Goal: Information Seeking & Learning: Check status

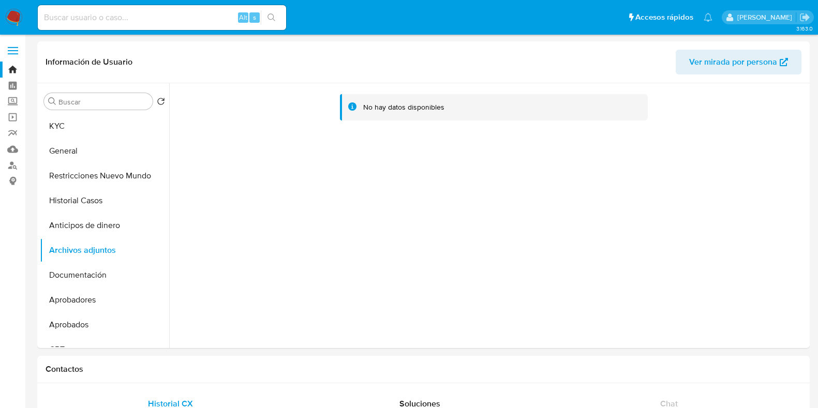
select select "10"
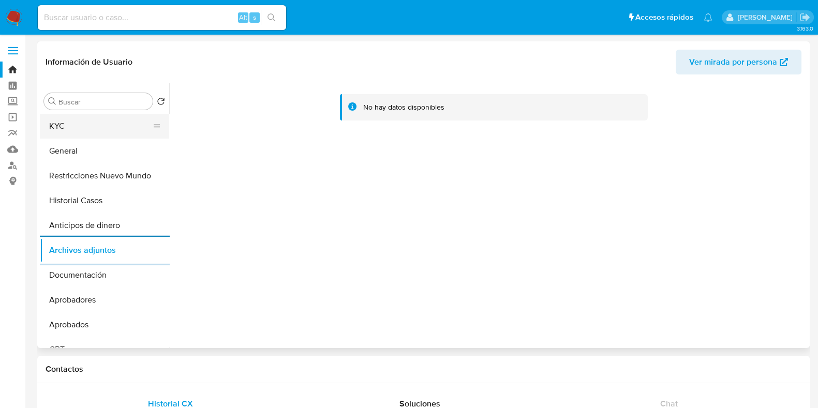
click at [98, 131] on button "KYC" at bounding box center [100, 126] width 121 height 25
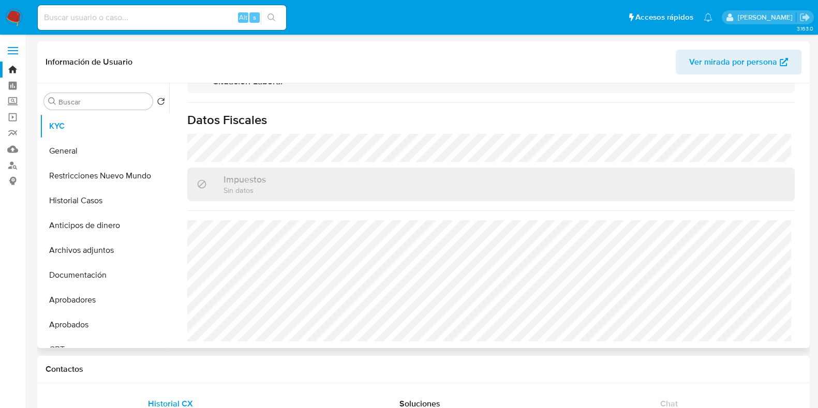
scroll to position [564, 0]
click at [97, 179] on button "Restricciones Nuevo Mundo" at bounding box center [100, 175] width 121 height 25
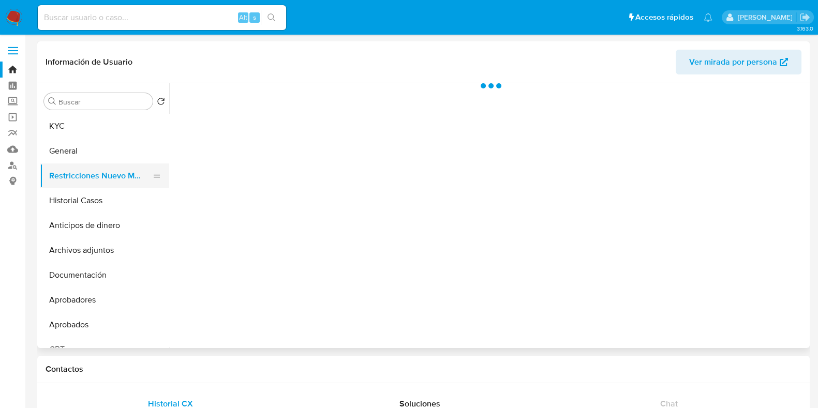
scroll to position [0, 0]
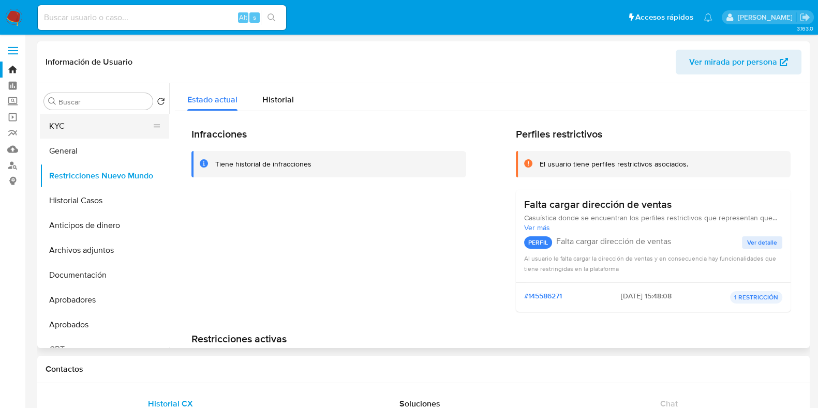
click at [87, 115] on button "KYC" at bounding box center [100, 126] width 121 height 25
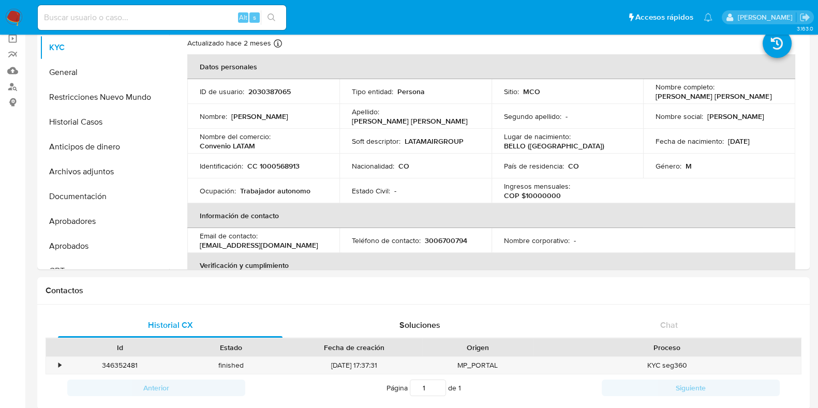
click at [145, 14] on input at bounding box center [162, 17] width 248 height 13
paste input "NMkHzxwOj3gW3c72GgufZq8U"
type input "NMkHzxwOj3gW3c72GgufZq8U"
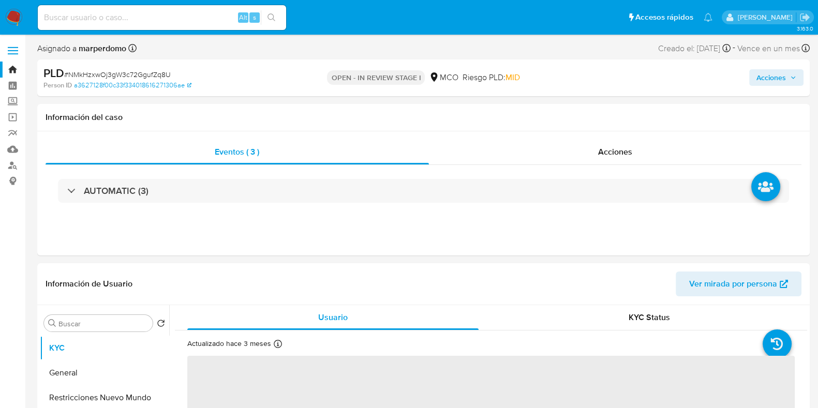
select select "10"
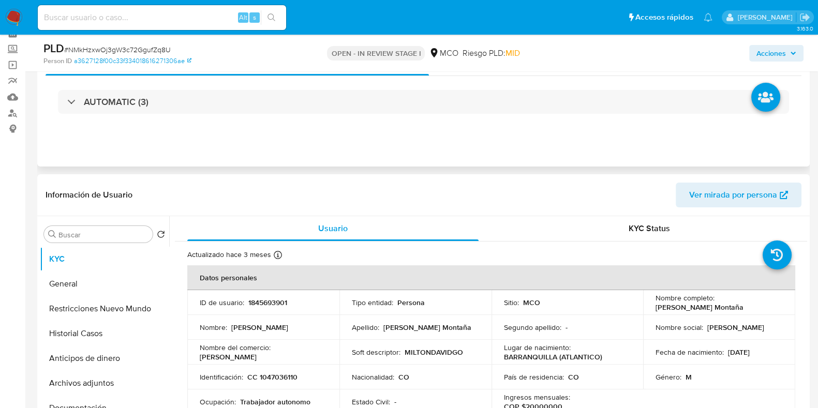
scroll to position [64, 0]
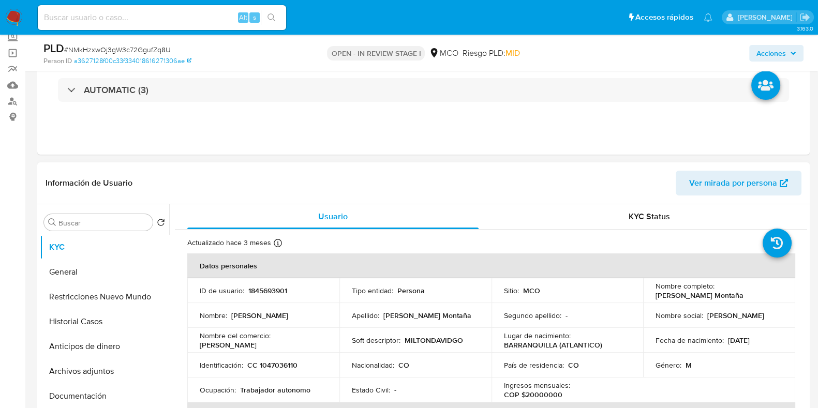
click at [254, 289] on p "1845693901" at bounding box center [267, 290] width 39 height 9
copy p "1845693901"
click at [181, 17] on input at bounding box center [162, 17] width 248 height 13
paste input "1845693901"
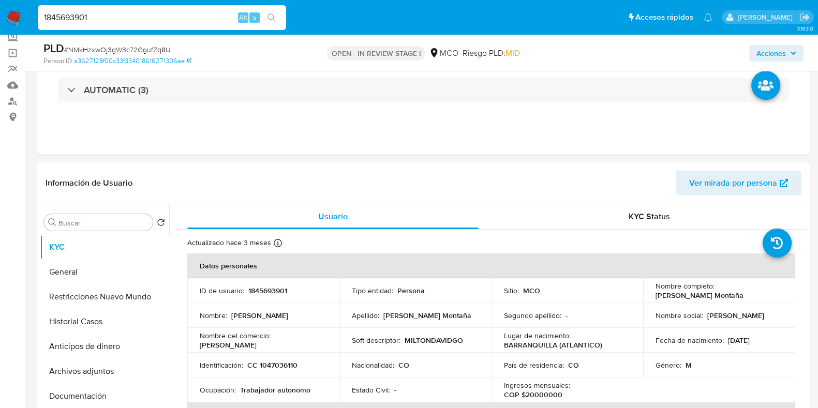
type input "1845693901"
drag, startPoint x: 181, startPoint y: 17, endPoint x: 0, endPoint y: 438, distance: 458.4
drag, startPoint x: 0, startPoint y: 438, endPoint x: 414, endPoint y: 159, distance: 499.5
click at [94, 326] on button "Historial Casos" at bounding box center [100, 321] width 121 height 25
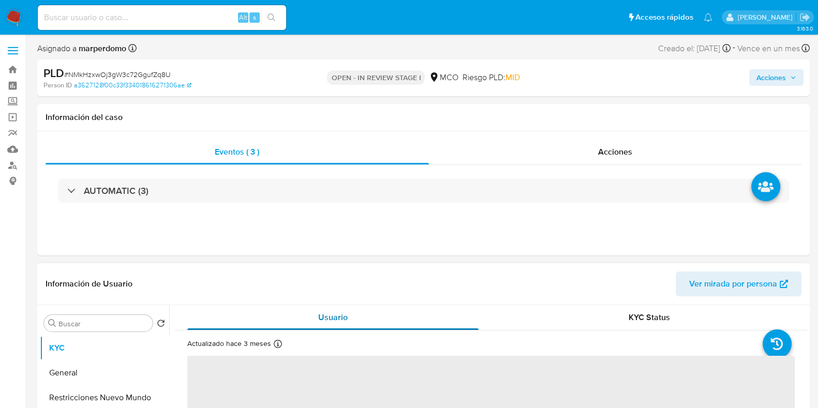
select select "10"
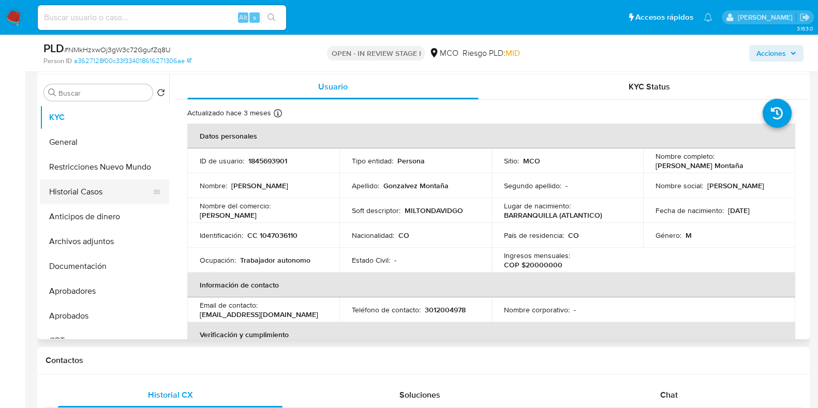
click at [106, 184] on button "Historial Casos" at bounding box center [100, 192] width 121 height 25
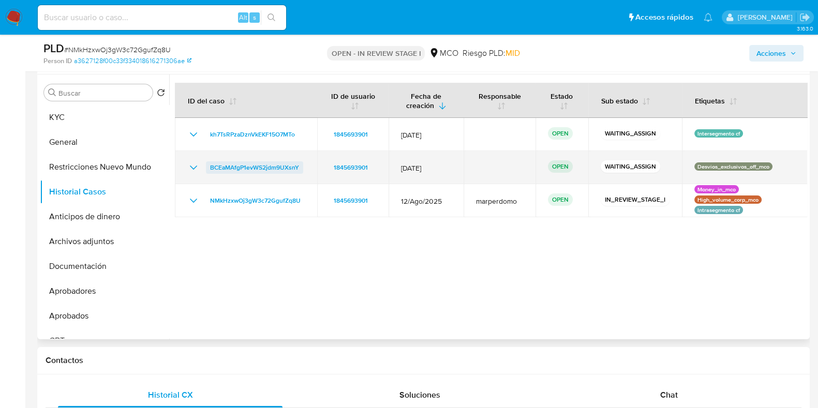
drag, startPoint x: 303, startPoint y: 167, endPoint x: 209, endPoint y: 169, distance: 93.7
click at [209, 169] on div "BCEaMAfgP1evWS2jdm9UXsnY" at bounding box center [245, 167] width 117 height 12
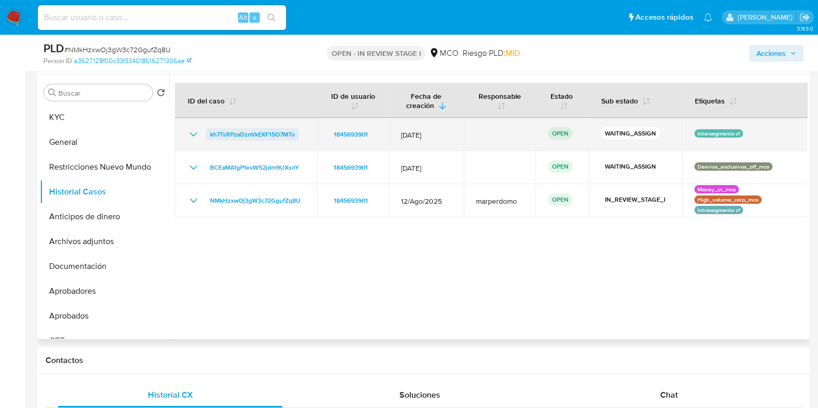
drag, startPoint x: 305, startPoint y: 135, endPoint x: 210, endPoint y: 140, distance: 95.9
click at [208, 140] on td "kh7TsRPzaDznVkEKF15O7MTo" at bounding box center [246, 134] width 142 height 33
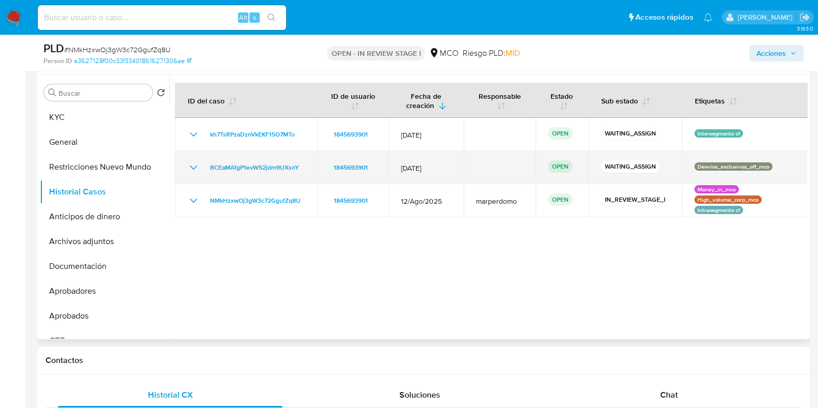
drag, startPoint x: 693, startPoint y: 166, endPoint x: 745, endPoint y: 167, distance: 51.7
click at [745, 167] on p "Desvios_exclusivos_off_mco" at bounding box center [733, 166] width 78 height 8
click at [745, 166] on p "Desvios_exclusivos_off_mco" at bounding box center [733, 166] width 78 height 8
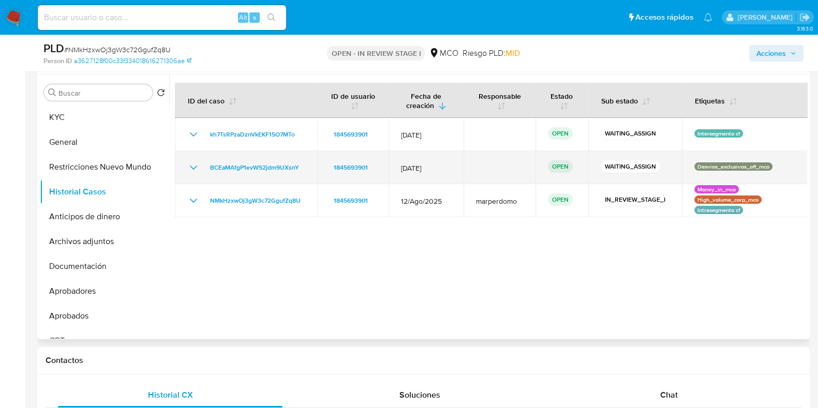
click at [745, 166] on p "Desvios_exclusivos_off_mco" at bounding box center [733, 166] width 78 height 8
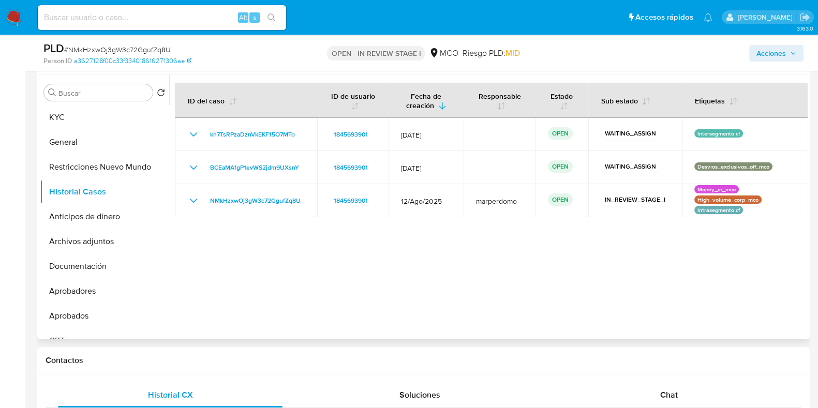
click at [680, 257] on div at bounding box center [488, 206] width 638 height 265
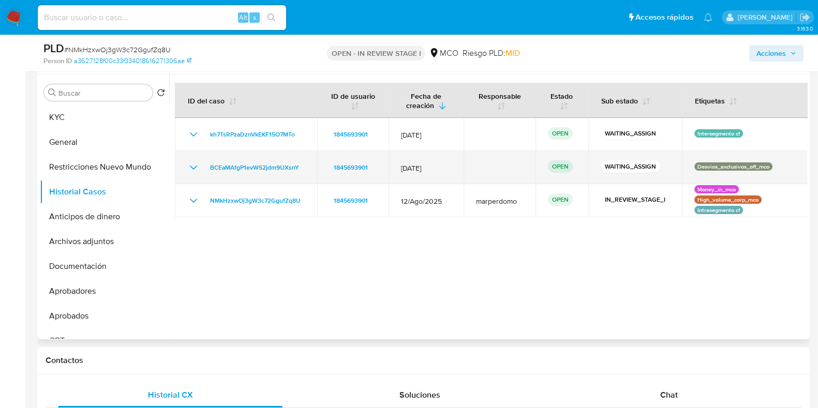
drag, startPoint x: 693, startPoint y: 167, endPoint x: 738, endPoint y: 169, distance: 44.5
click at [771, 160] on td "Desvios_exclusivos_off_mco" at bounding box center [745, 167] width 126 height 33
click at [740, 167] on p "Desvios_exclusivos_off_mco" at bounding box center [733, 166] width 78 height 8
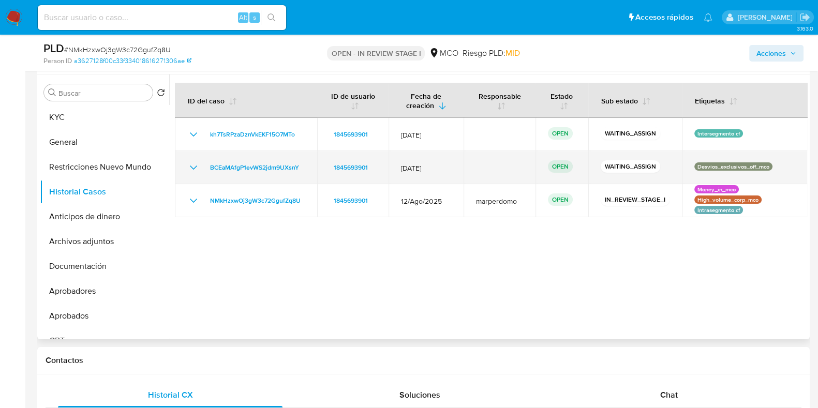
click at [740, 167] on p "Desvios_exclusivos_off_mco" at bounding box center [733, 166] width 78 height 8
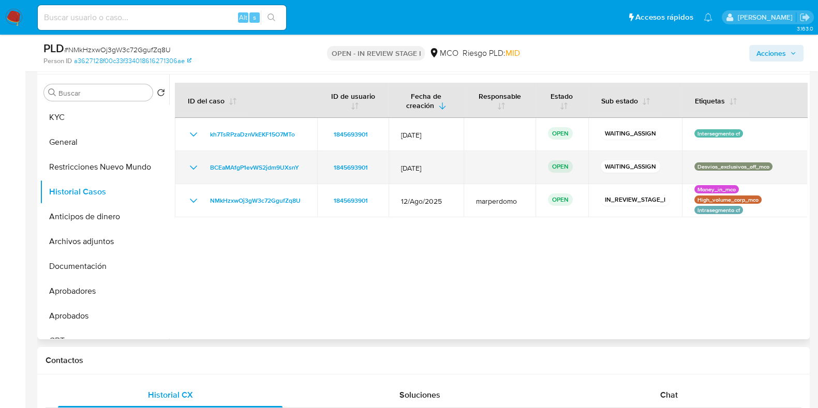
click at [740, 167] on p "Desvios_exclusivos_off_mco" at bounding box center [733, 166] width 78 height 8
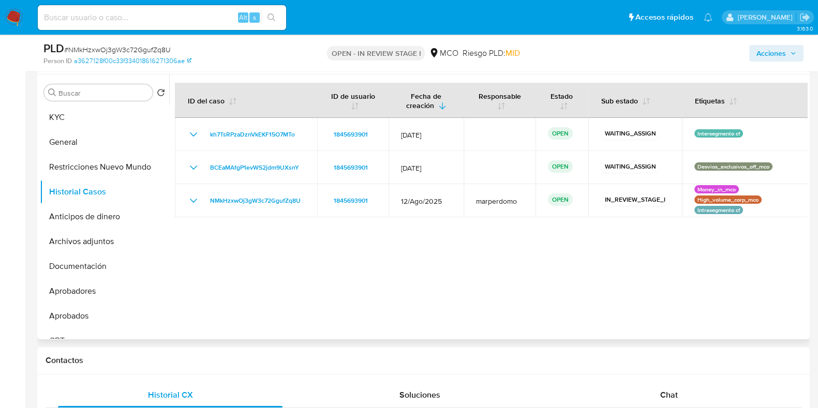
drag, startPoint x: 339, startPoint y: 244, endPoint x: 356, endPoint y: 235, distance: 19.7
click at [350, 240] on div at bounding box center [488, 206] width 638 height 265
click at [437, 284] on div at bounding box center [488, 206] width 638 height 265
click at [427, 251] on div at bounding box center [488, 206] width 638 height 265
click at [380, 324] on div at bounding box center [488, 206] width 638 height 265
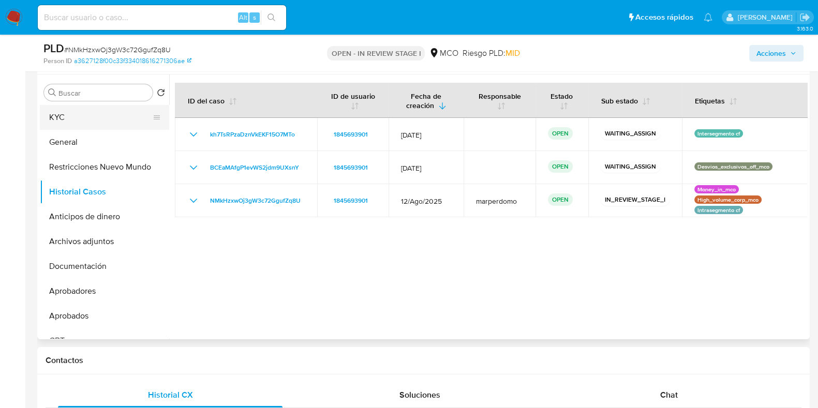
click at [96, 112] on button "KYC" at bounding box center [100, 117] width 121 height 25
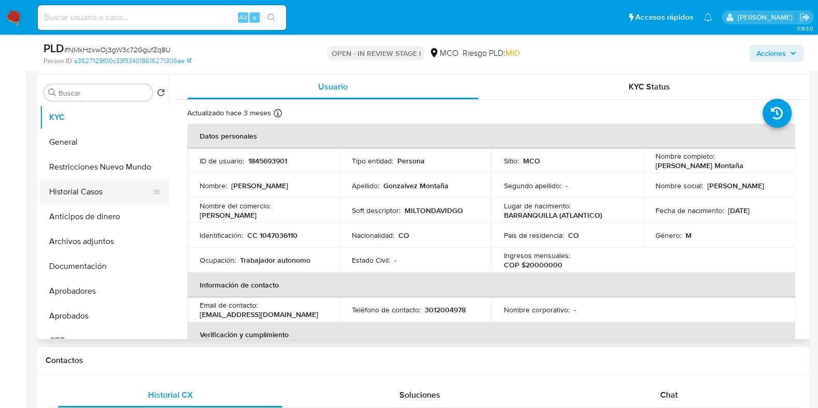
click at [88, 195] on button "Historial Casos" at bounding box center [100, 192] width 121 height 25
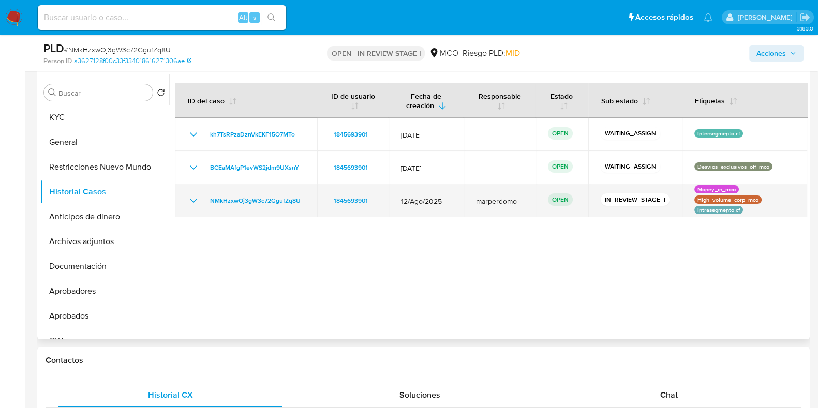
click at [190, 200] on icon "Mostrar/Ocultar" at bounding box center [193, 201] width 12 height 12
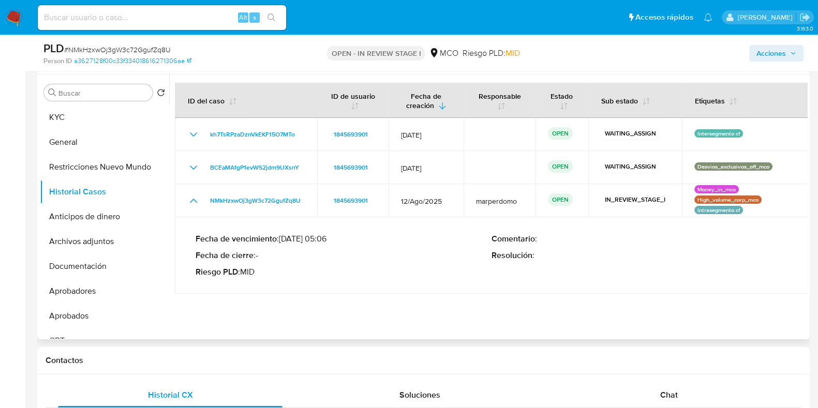
click at [432, 296] on div at bounding box center [488, 206] width 638 height 265
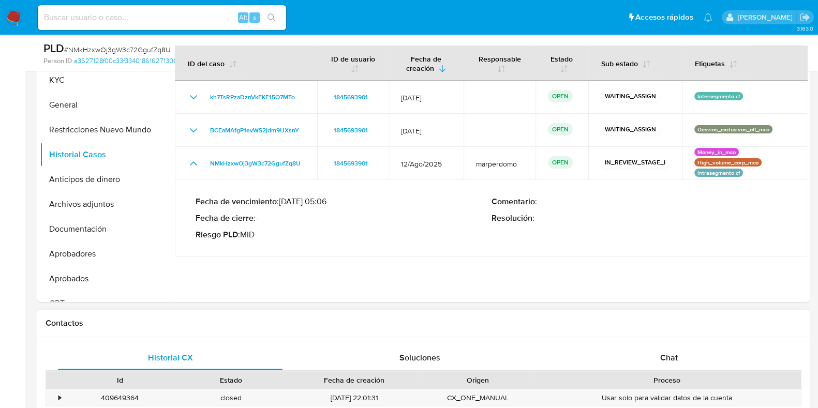
scroll to position [231, 0]
click at [456, 323] on h1 "Contactos" at bounding box center [424, 324] width 756 height 10
click at [101, 128] on button "Restricciones Nuevo Mundo" at bounding box center [100, 130] width 121 height 25
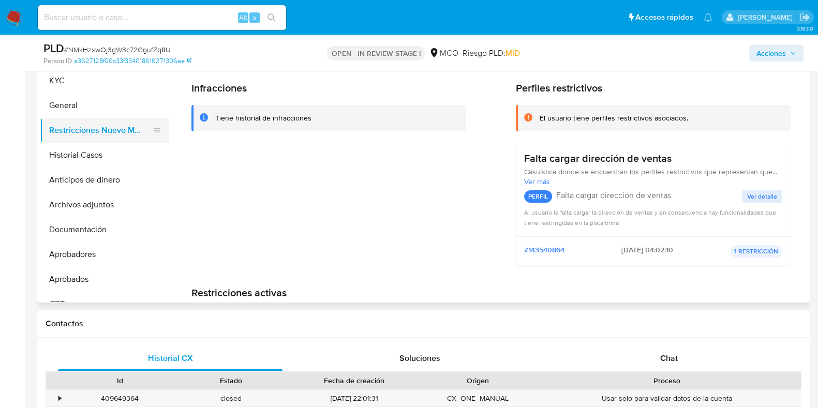
scroll to position [166, 0]
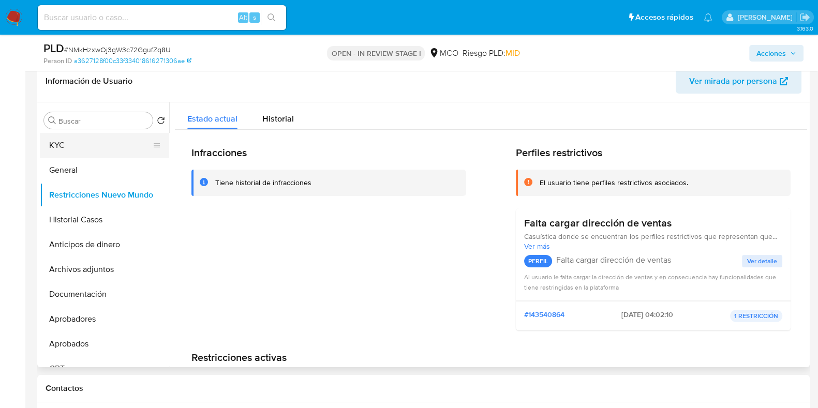
click at [45, 151] on button "KYC" at bounding box center [100, 145] width 121 height 25
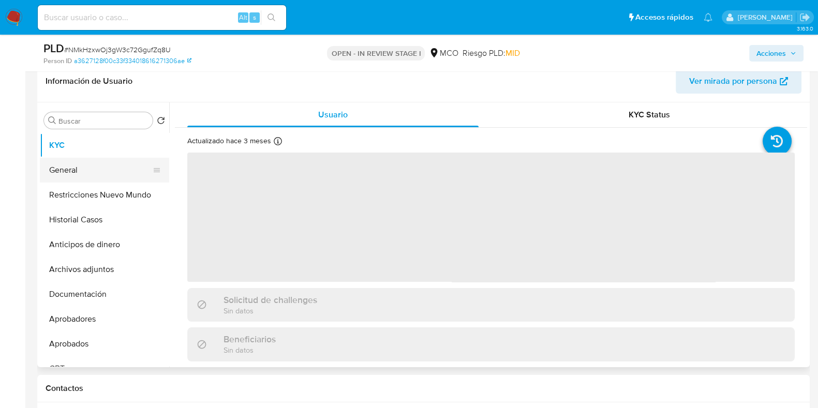
click at [85, 172] on button "General" at bounding box center [100, 170] width 121 height 25
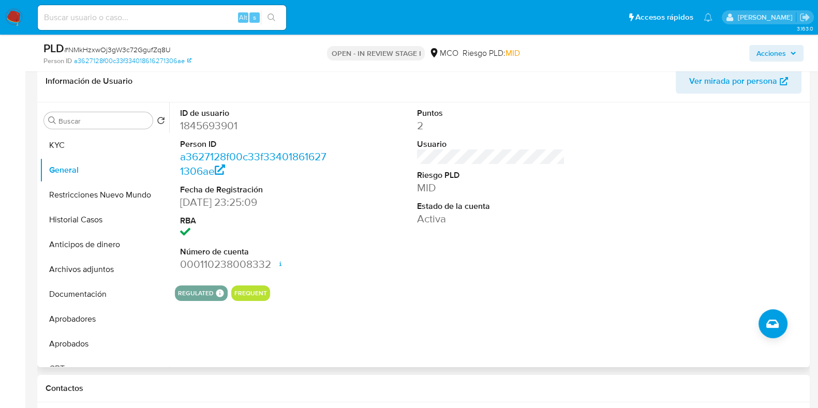
click at [218, 200] on dd "06/06/2024 23:25:09" at bounding box center [254, 202] width 148 height 14
click at [70, 154] on button "KYC" at bounding box center [100, 145] width 121 height 25
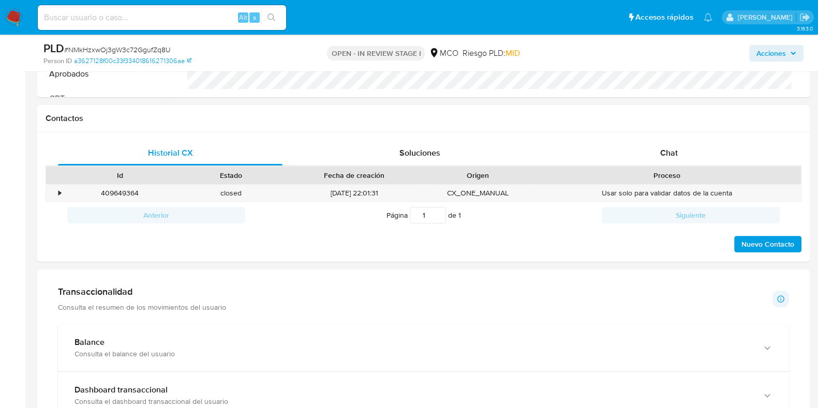
scroll to position [445, 0]
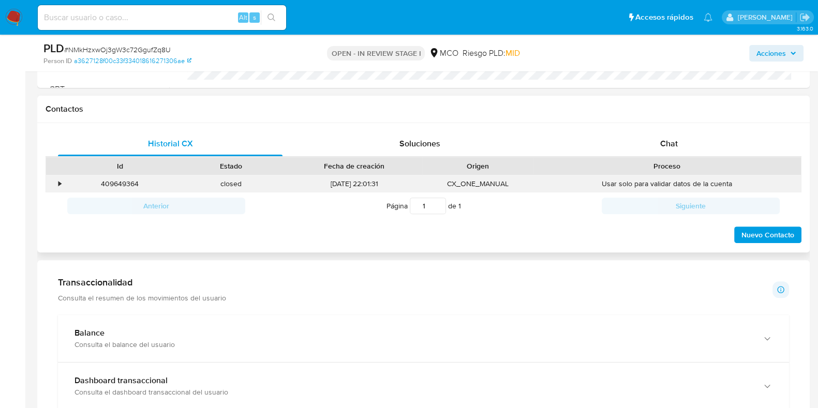
click at [57, 185] on div "•" at bounding box center [55, 183] width 18 height 17
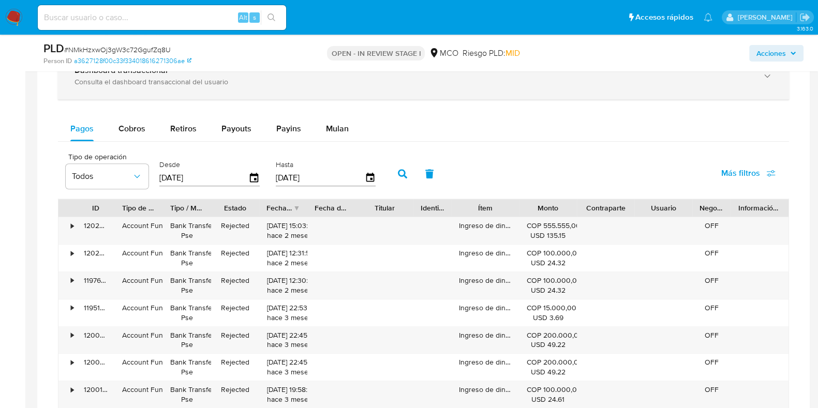
scroll to position [990, 0]
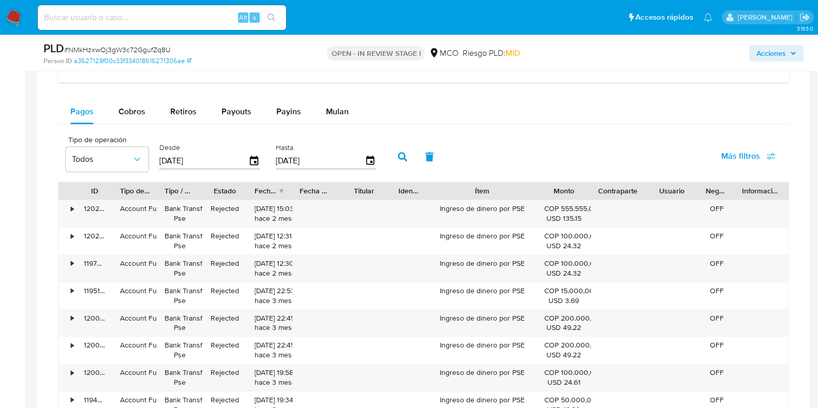
drag, startPoint x: 514, startPoint y: 192, endPoint x: 556, endPoint y: 198, distance: 42.8
click at [556, 198] on div "ID Tipo de operación Tipo / Método Estado Fecha de creación Fecha de aprobación…" at bounding box center [423, 191] width 730 height 18
click at [556, 198] on div "Monto" at bounding box center [564, 191] width 54 height 18
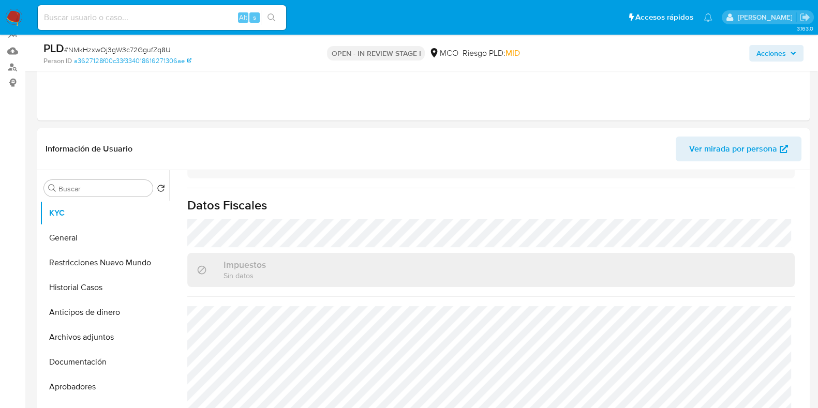
scroll to position [85, 0]
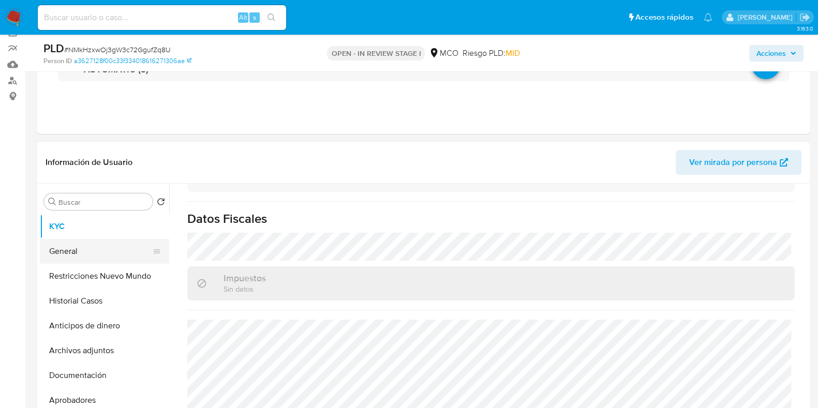
click at [74, 255] on button "General" at bounding box center [100, 251] width 121 height 25
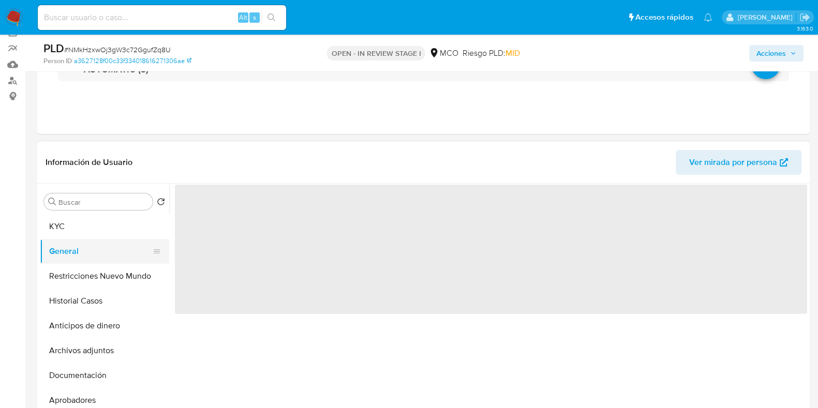
scroll to position [0, 0]
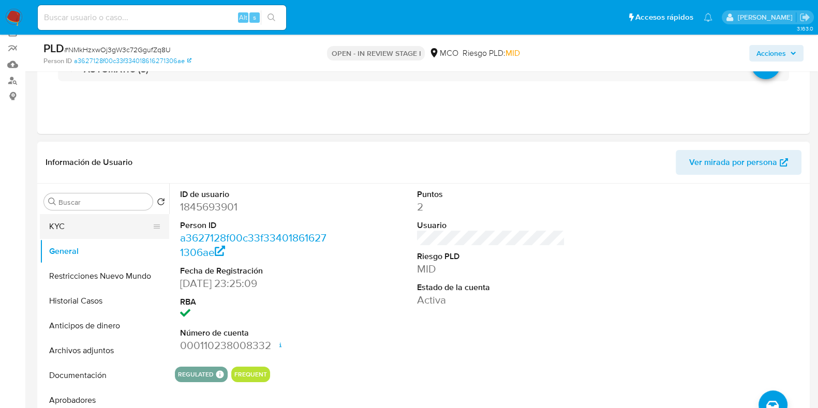
click at [74, 223] on button "KYC" at bounding box center [100, 226] width 121 height 25
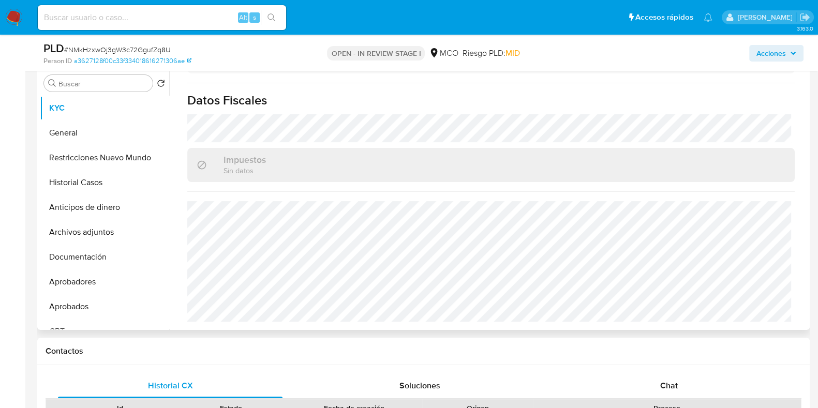
scroll to position [202, 0]
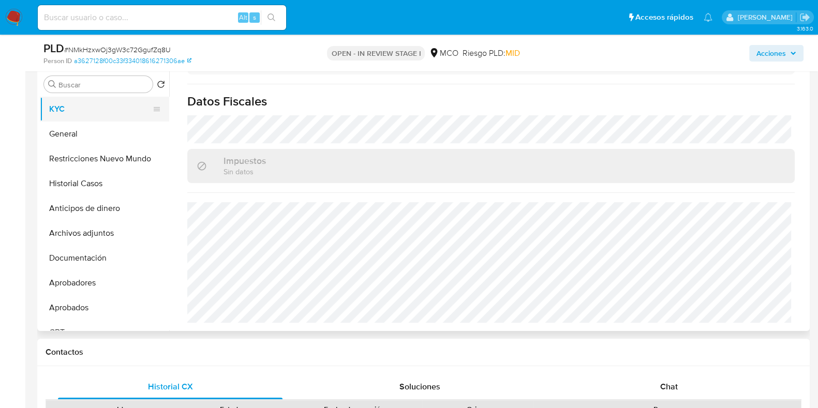
click at [64, 103] on button "KYC" at bounding box center [100, 109] width 121 height 25
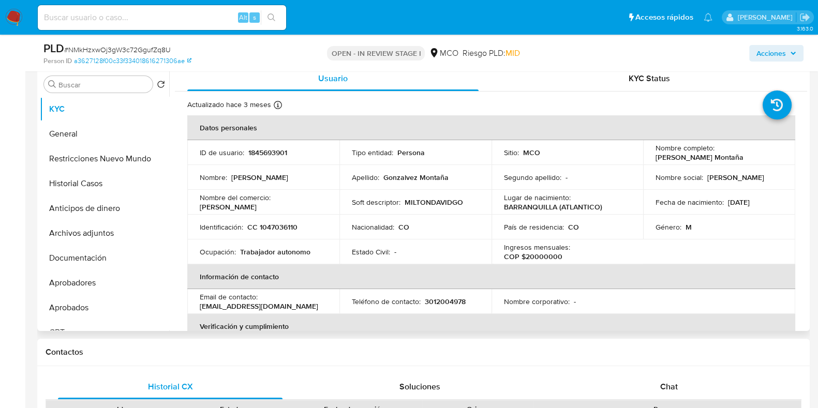
click at [272, 150] on p "1845693901" at bounding box center [267, 152] width 39 height 9
copy p "1845693901"
click at [17, 22] on img at bounding box center [14, 18] width 18 height 18
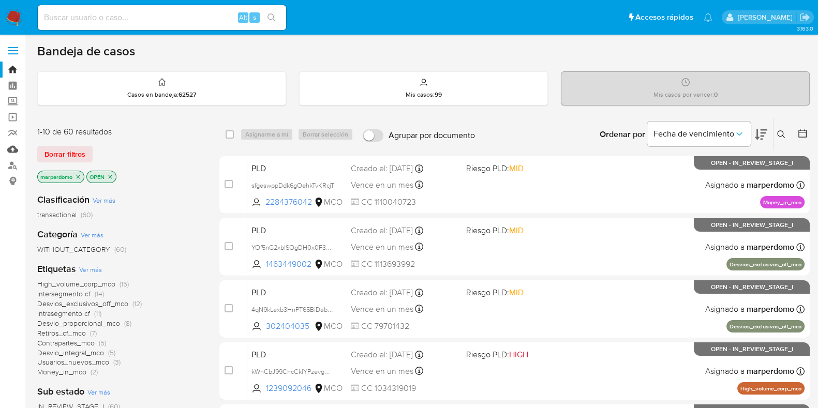
click at [14, 143] on link "Mulan" at bounding box center [61, 149] width 123 height 16
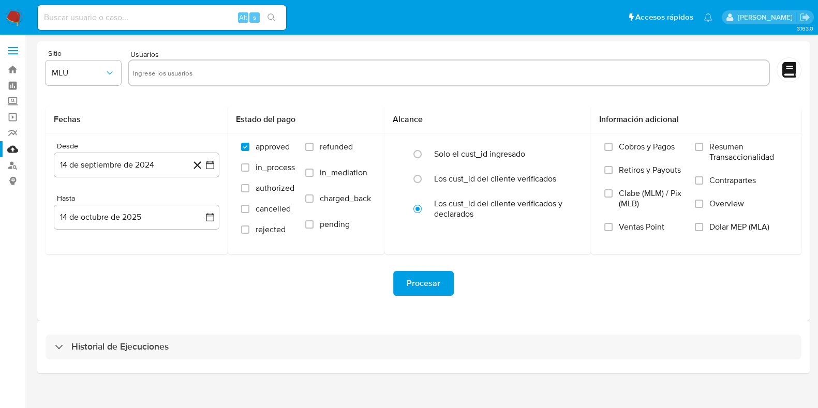
click at [230, 73] on input "text" at bounding box center [449, 73] width 632 height 17
paste input "1845693901"
type input "1845693901"
click at [95, 74] on span "MLU" at bounding box center [78, 73] width 53 height 10
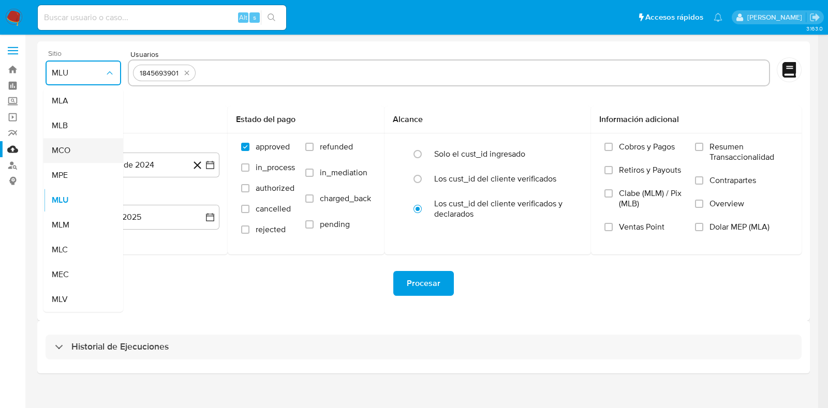
click at [75, 152] on div "MCO" at bounding box center [80, 150] width 57 height 25
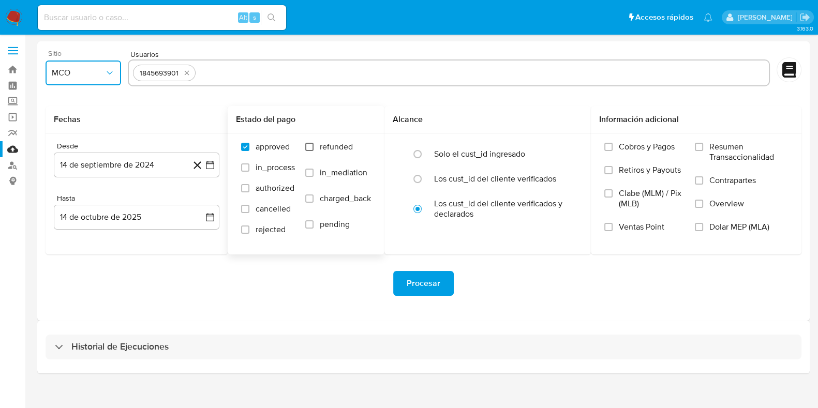
click at [311, 148] on input "refunded" at bounding box center [309, 147] width 8 height 8
checkbox input "true"
click at [312, 200] on input "charged_back" at bounding box center [309, 199] width 8 height 8
checkbox input "true"
click at [435, 284] on span "Procesar" at bounding box center [424, 283] width 34 height 23
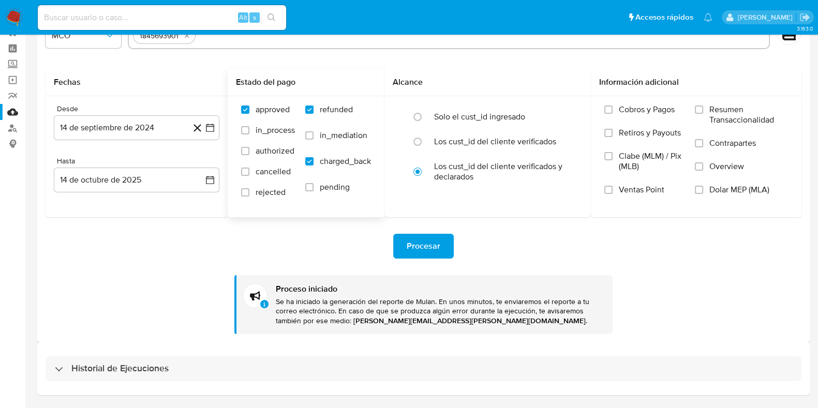
scroll to position [68, 0]
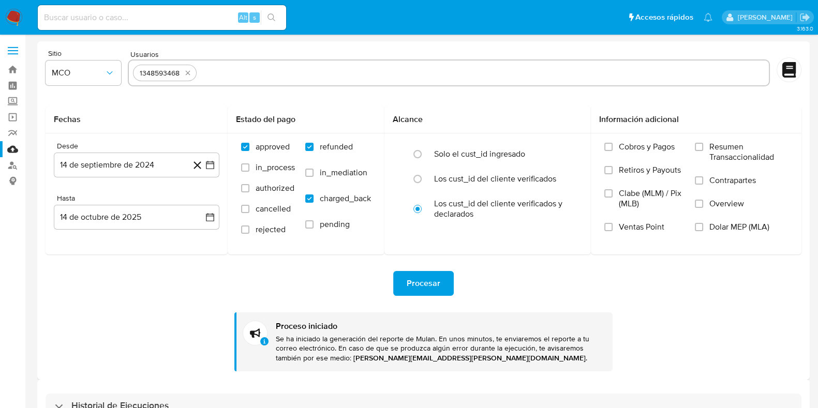
click at [147, 19] on input at bounding box center [162, 17] width 248 height 13
click at [208, 16] on input at bounding box center [162, 17] width 248 height 13
paste input "1845693901"
type input "1845693901"
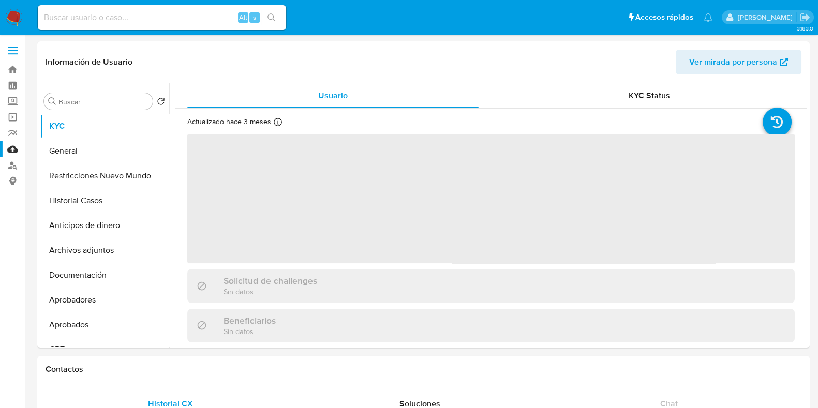
select select "10"
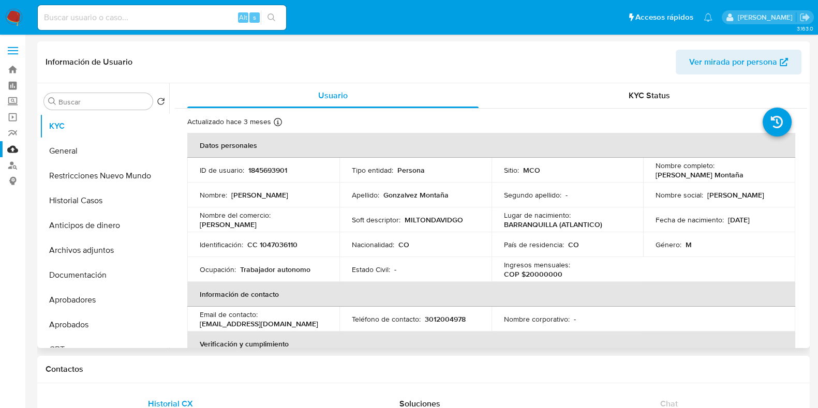
scroll to position [64, 0]
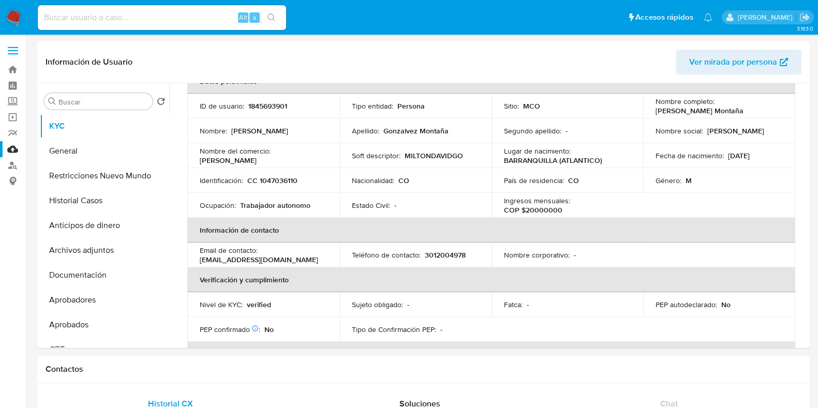
click at [145, 22] on input at bounding box center [162, 17] width 248 height 13
paste input "NMkHzxwOj3gW3c72GgufZq8U"
type input "NMkHzxwOj3gW3c72GgufZq8U"
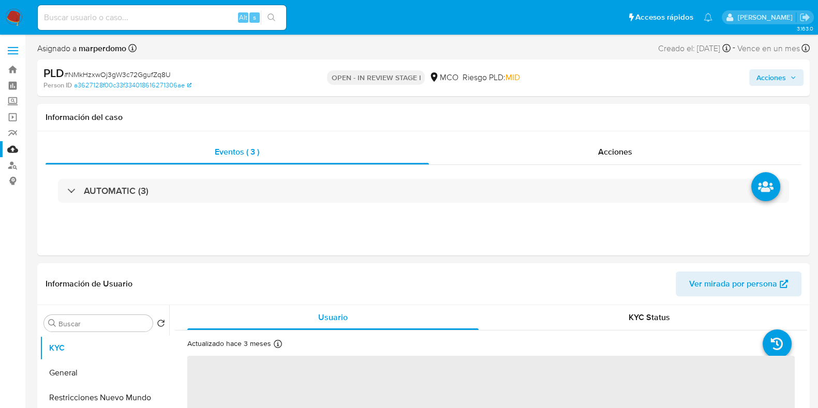
select select "10"
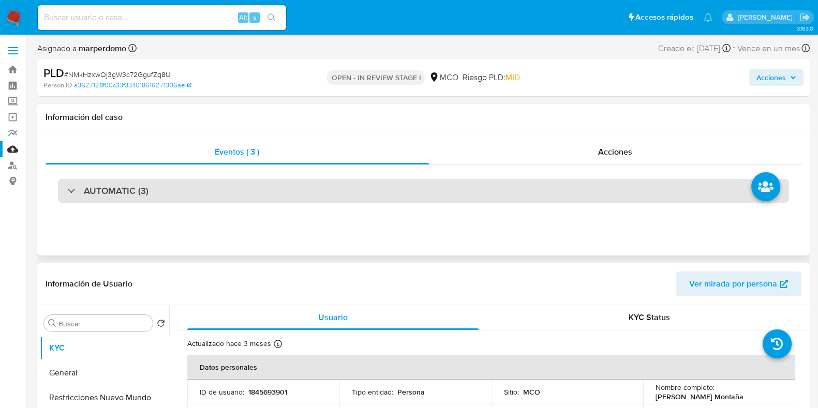
click at [132, 190] on h3 "AUTOMATIC (3)" at bounding box center [116, 190] width 65 height 11
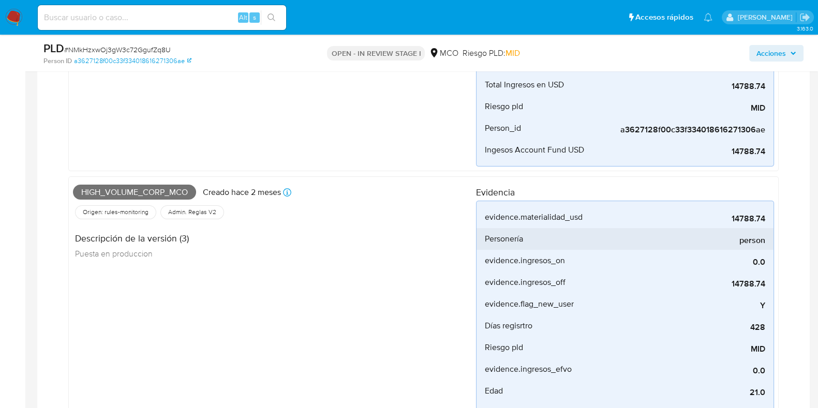
scroll to position [341, 0]
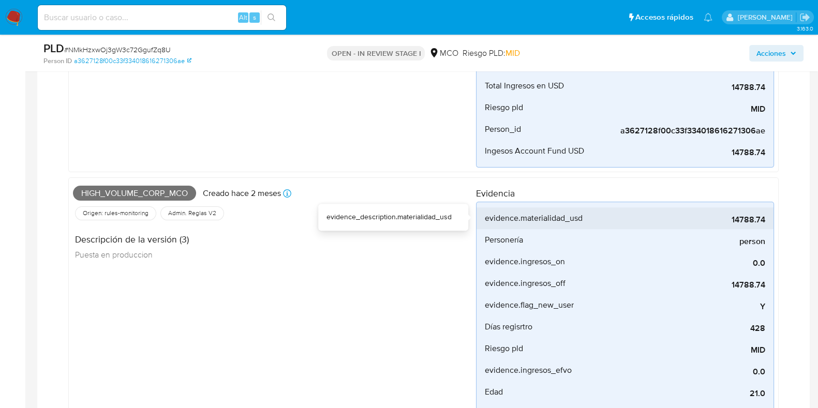
drag, startPoint x: 729, startPoint y: 218, endPoint x: 767, endPoint y: 219, distance: 37.8
click at [767, 219] on li "evidence.materialidad_usd 14788.74" at bounding box center [624, 218] width 297 height 22
drag, startPoint x: 730, startPoint y: 222, endPoint x: 755, endPoint y: 218, distance: 25.7
click at [755, 218] on span "14788.74" at bounding box center [687, 220] width 155 height 10
